Goal: Download file/media

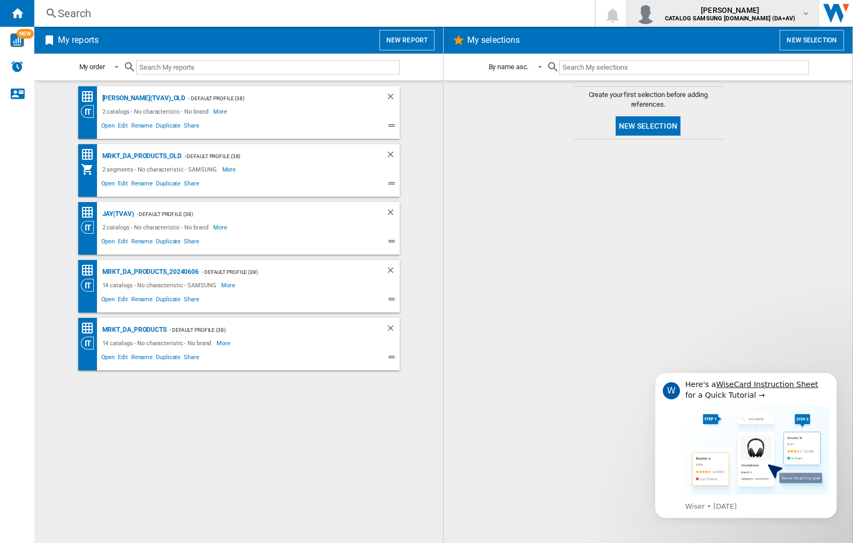
click at [657, 13] on img "button" at bounding box center [645, 13] width 21 height 21
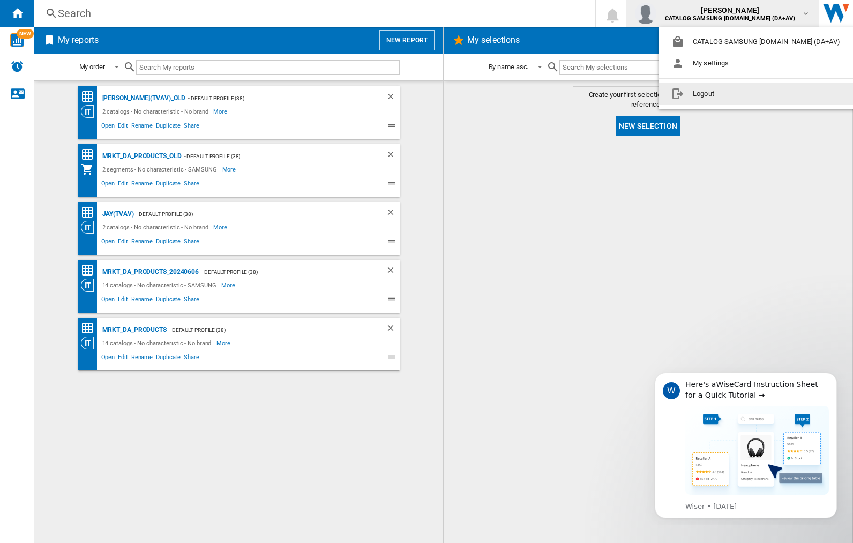
click at [741, 94] on button "Logout" at bounding box center [758, 93] width 199 height 21
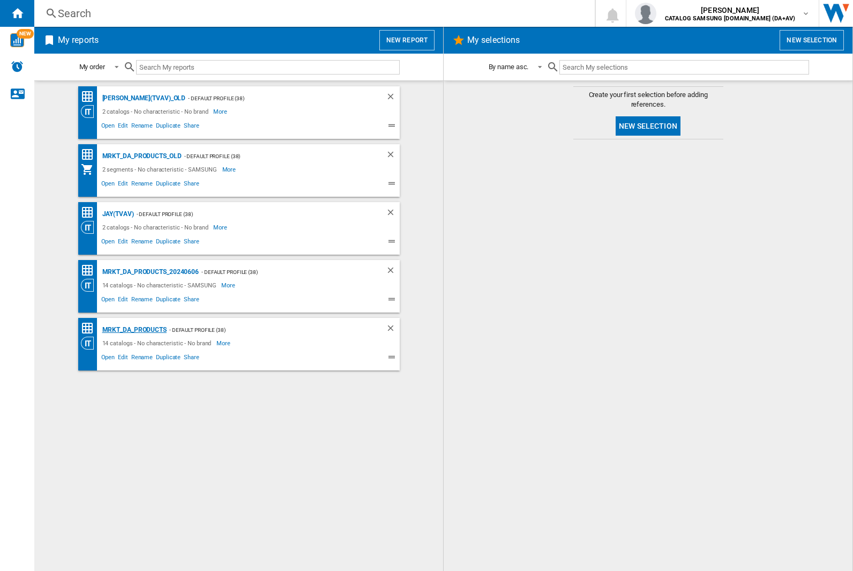
click at [134, 330] on div "MRKT_DA_PRODUCTS" at bounding box center [133, 329] width 67 height 13
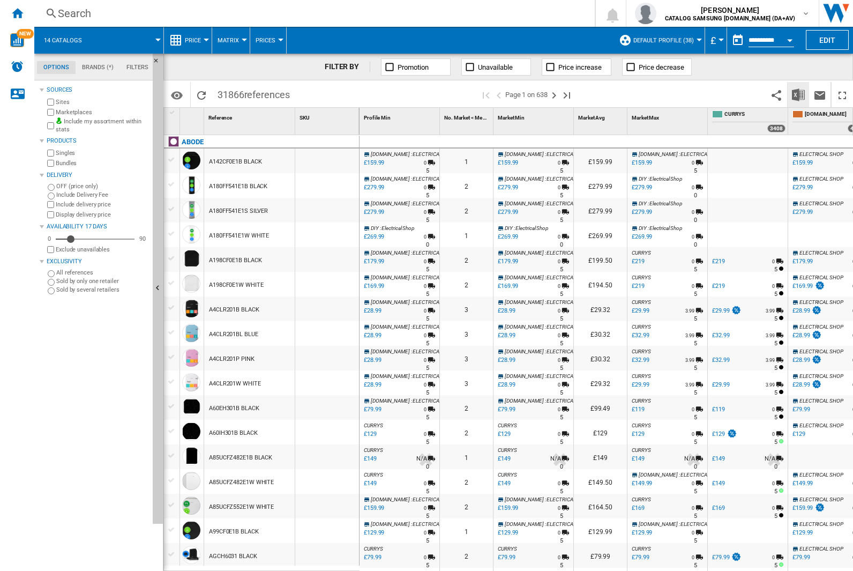
click at [798, 94] on img "Download in Excel" at bounding box center [798, 94] width 13 height 13
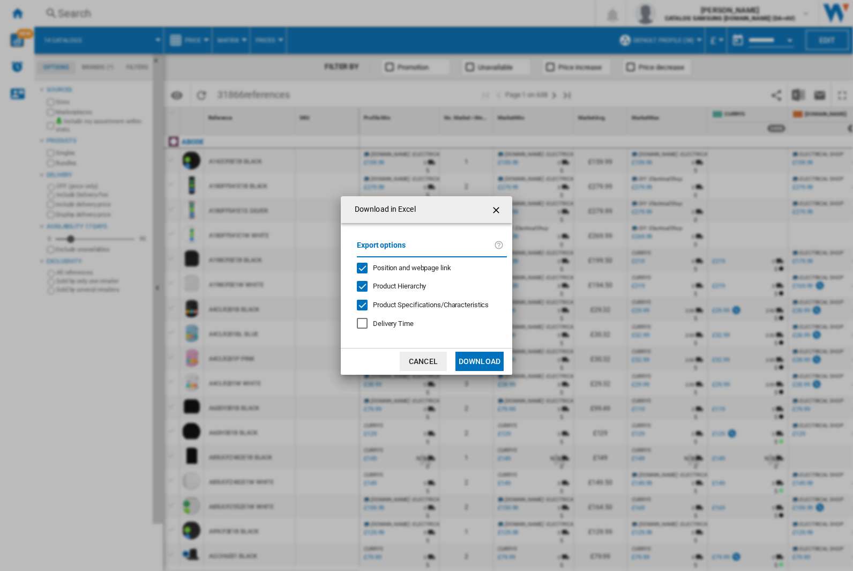
click at [405, 268] on span "Position and webpage link" at bounding box center [412, 268] width 78 height 8
click at [480, 361] on button "Download" at bounding box center [480, 361] width 48 height 19
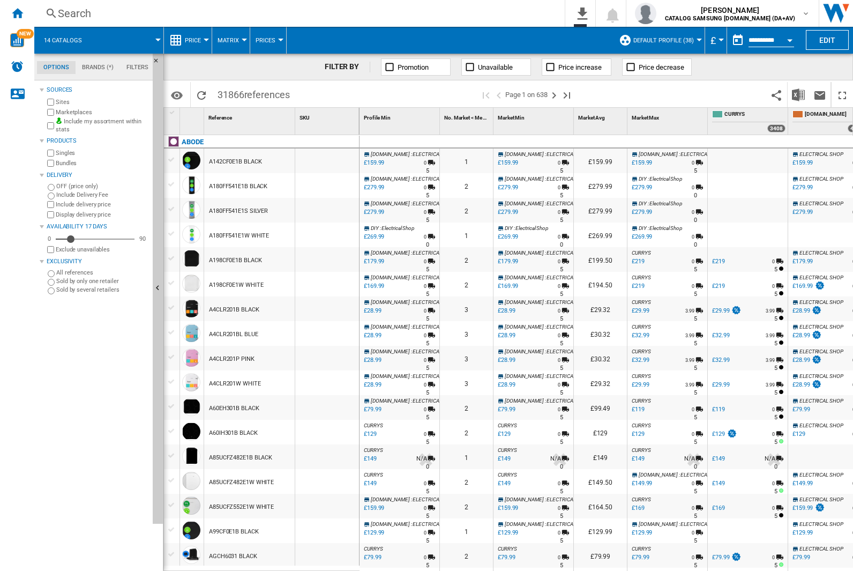
click at [782, 71] on div "FILTER BY Promotion Unavailable Price increase Price decrease" at bounding box center [509, 67] width 690 height 27
